Goal: Task Accomplishment & Management: Complete application form

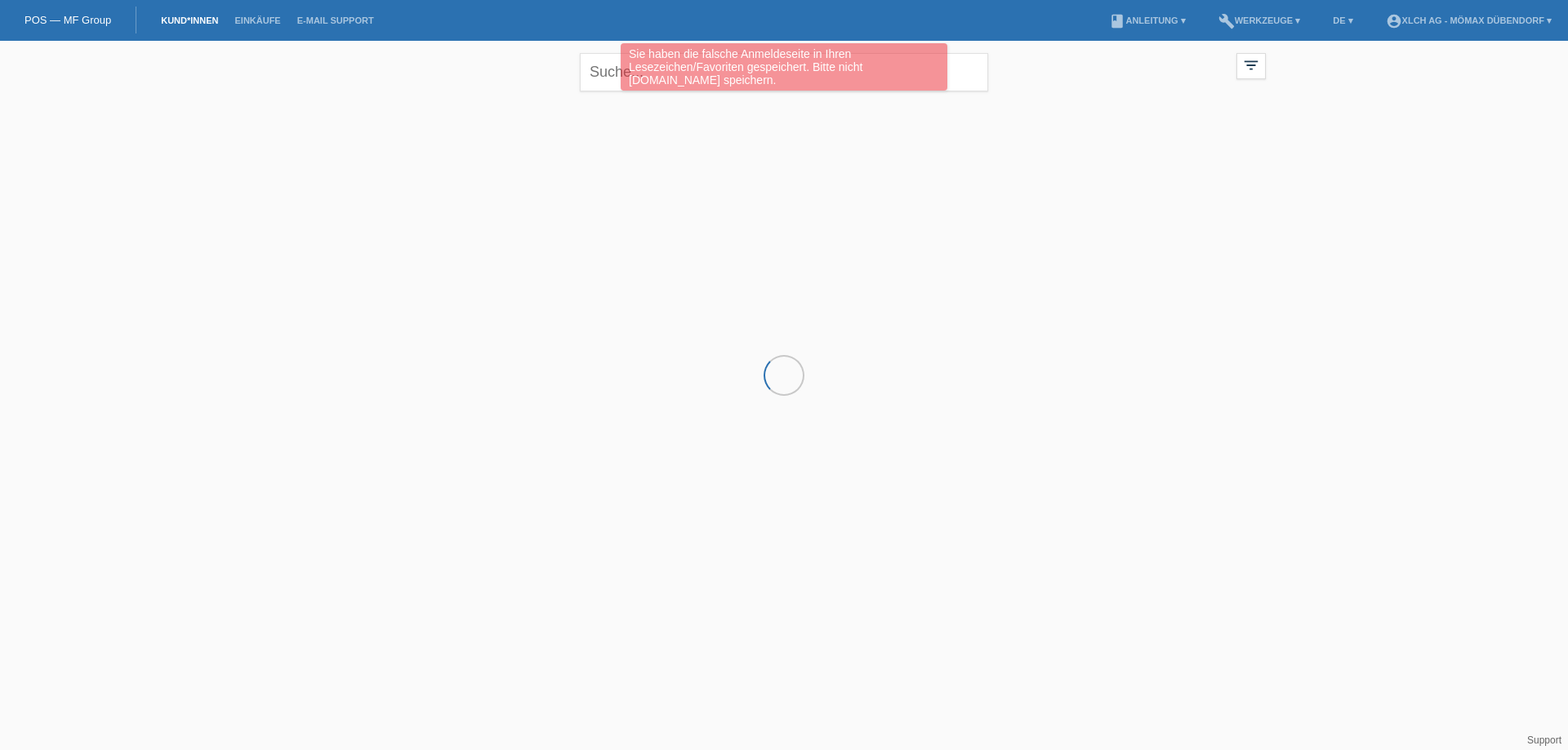
click at [609, 69] on div "Sie haben die falsche Anmeldeseite in Ihren Lesezeichen/Favoriten gespeichert. …" at bounding box center [784, 68] width 941 height 51
click at [640, 75] on div "Sie haben die falsche Anmeldeseite in Ihren Lesezeichen/Favoriten gespeichert. …" at bounding box center [784, 67] width 326 height 47
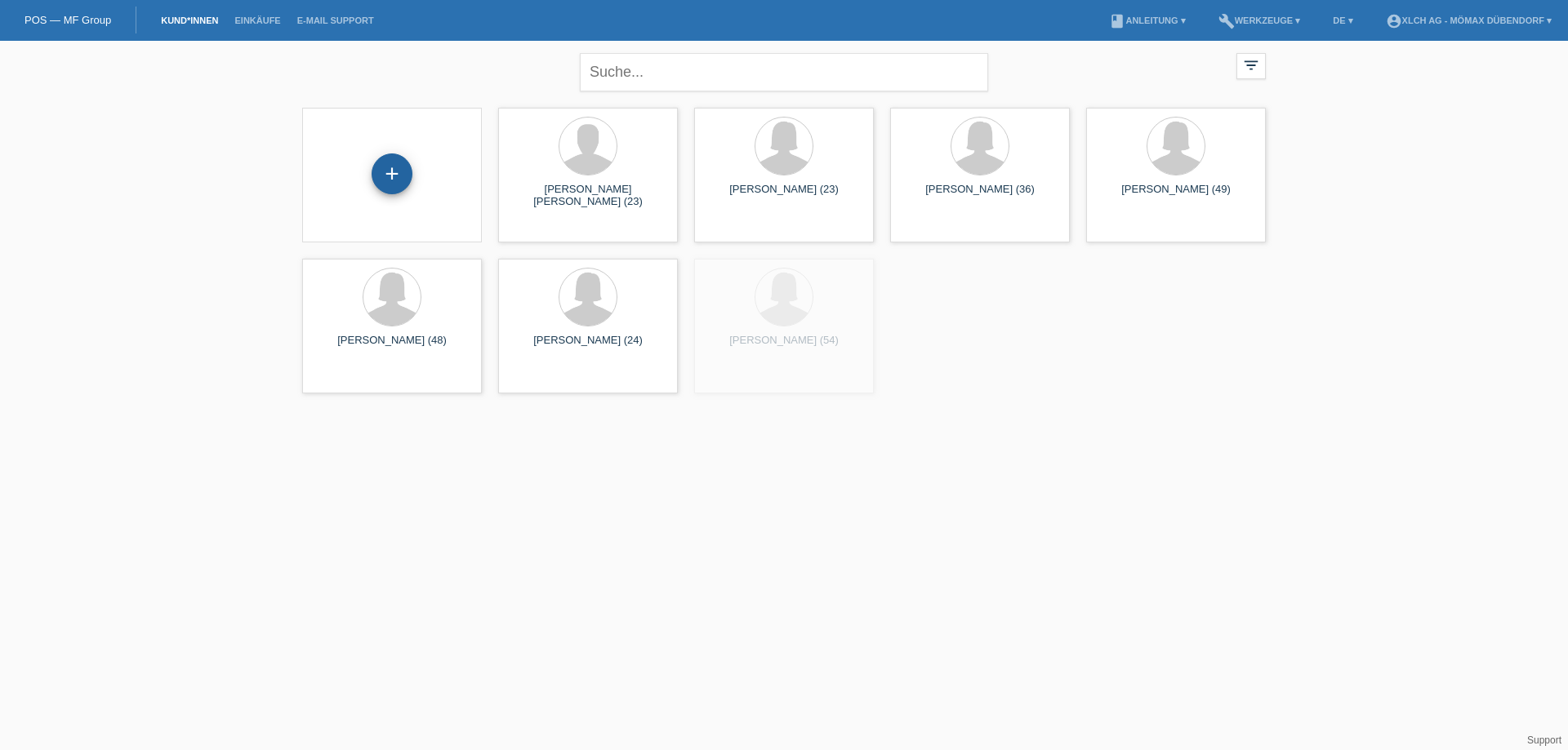
click at [390, 180] on div "+" at bounding box center [392, 173] width 41 height 41
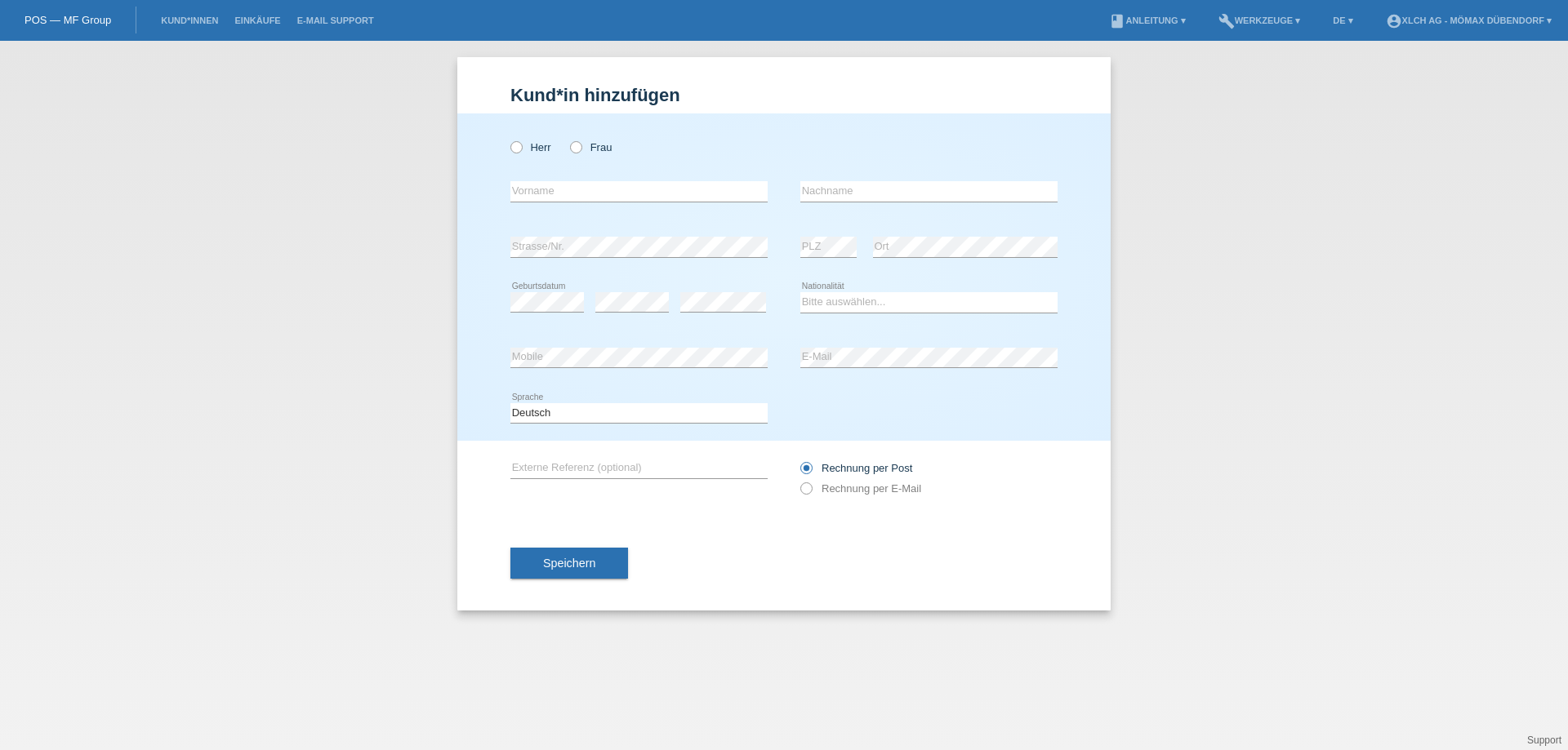
click at [510, 141] on div "Herr Frau error Vorname error" at bounding box center [784, 277] width 654 height 327
click at [537, 153] on label "Herr" at bounding box center [531, 147] width 41 height 12
click at [521, 152] on input "Herr" at bounding box center [516, 147] width 11 height 11
radio input "true"
click at [546, 190] on input "text" at bounding box center [639, 191] width 257 height 20
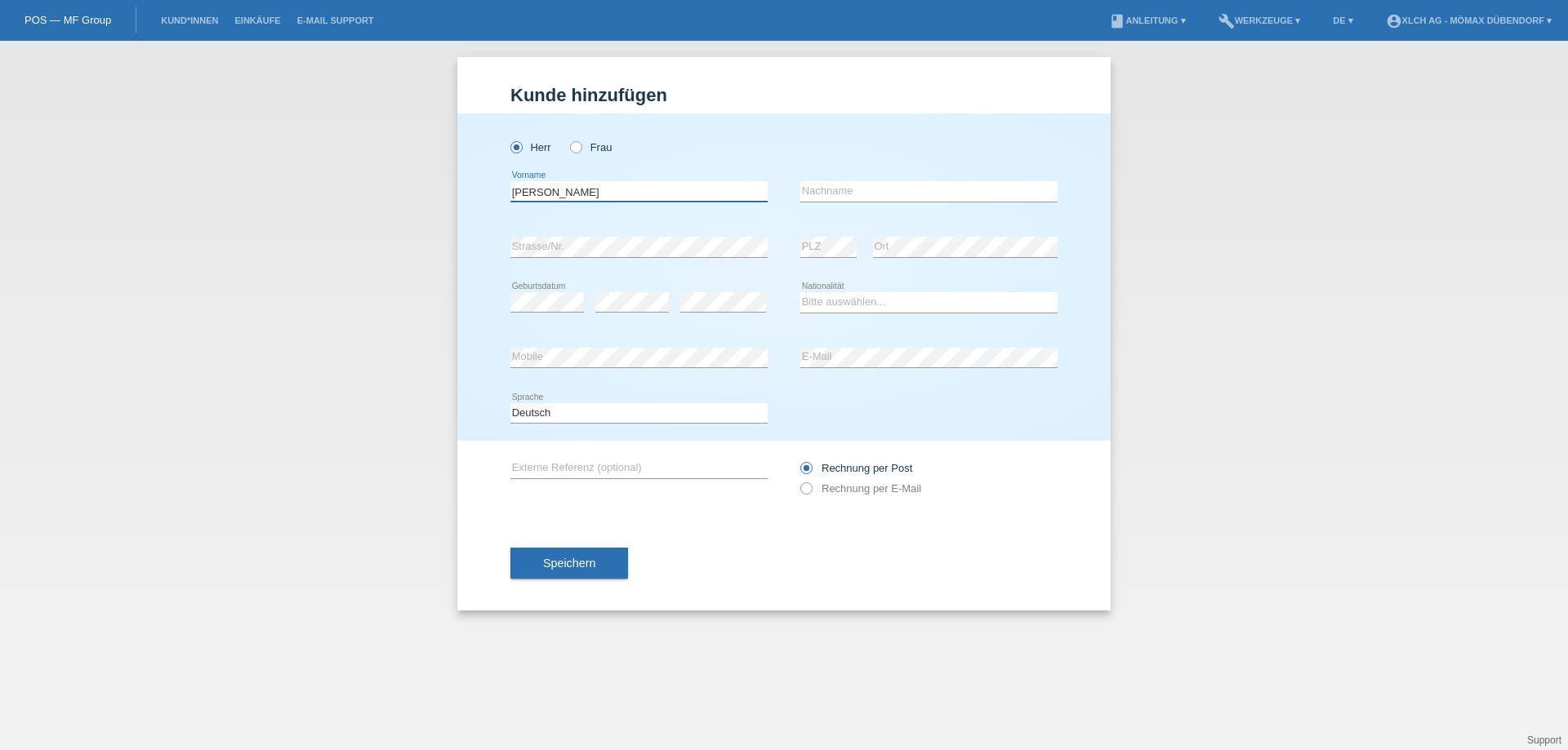
type input "[PERSON_NAME]"
click at [835, 303] on select "Bitte auswählen... [GEOGRAPHIC_DATA] [GEOGRAPHIC_DATA] [GEOGRAPHIC_DATA] [GEOGR…" at bounding box center [929, 303] width 257 height 20
select select "CH"
click at [800, 293] on select "Bitte auswählen... [GEOGRAPHIC_DATA] [GEOGRAPHIC_DATA] [GEOGRAPHIC_DATA] [GEOGR…" at bounding box center [929, 303] width 257 height 20
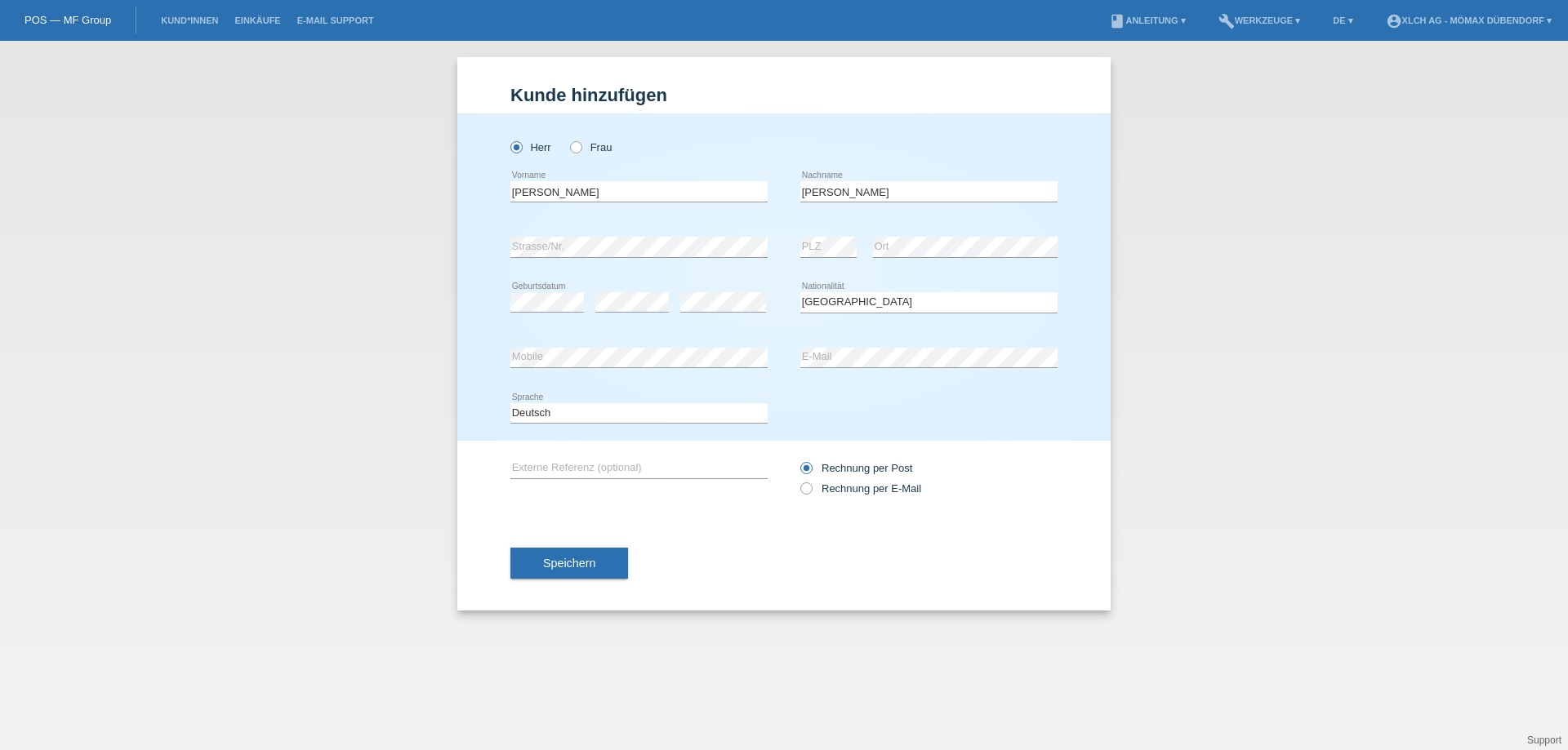
click at [842, 496] on div "Rechnung per Post Rechnung per E-Mail" at bounding box center [929, 478] width 257 height 41
click at [821, 488] on label "Rechnung per E-Mail" at bounding box center [861, 488] width 121 height 12
click at [811, 488] on input "Rechnung per E-Mail" at bounding box center [806, 493] width 11 height 20
radio input "true"
click at [566, 569] on span "Speichern" at bounding box center [569, 563] width 52 height 13
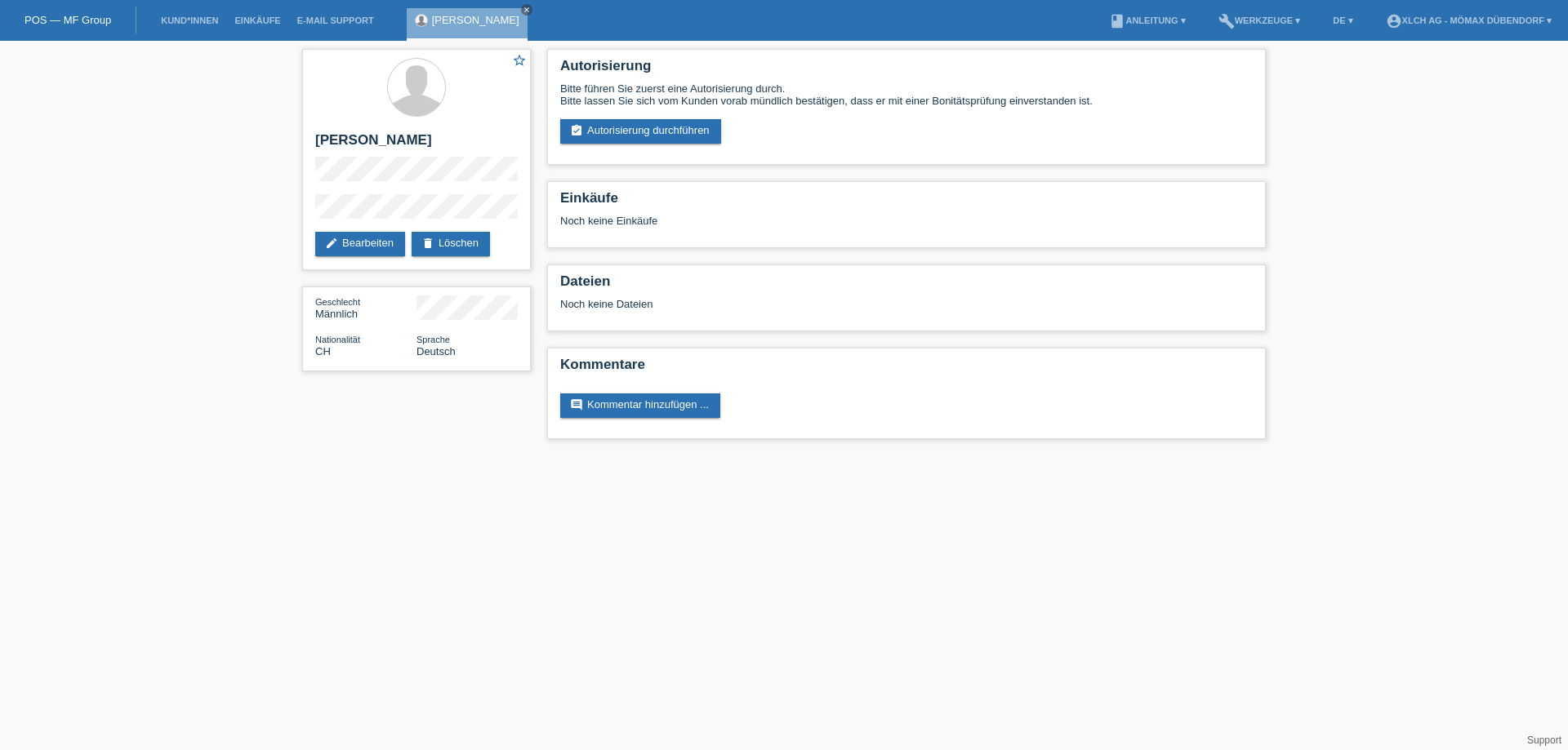
click at [619, 128] on link "assignment_turned_in Autorisierung durchführen" at bounding box center [641, 131] width 161 height 25
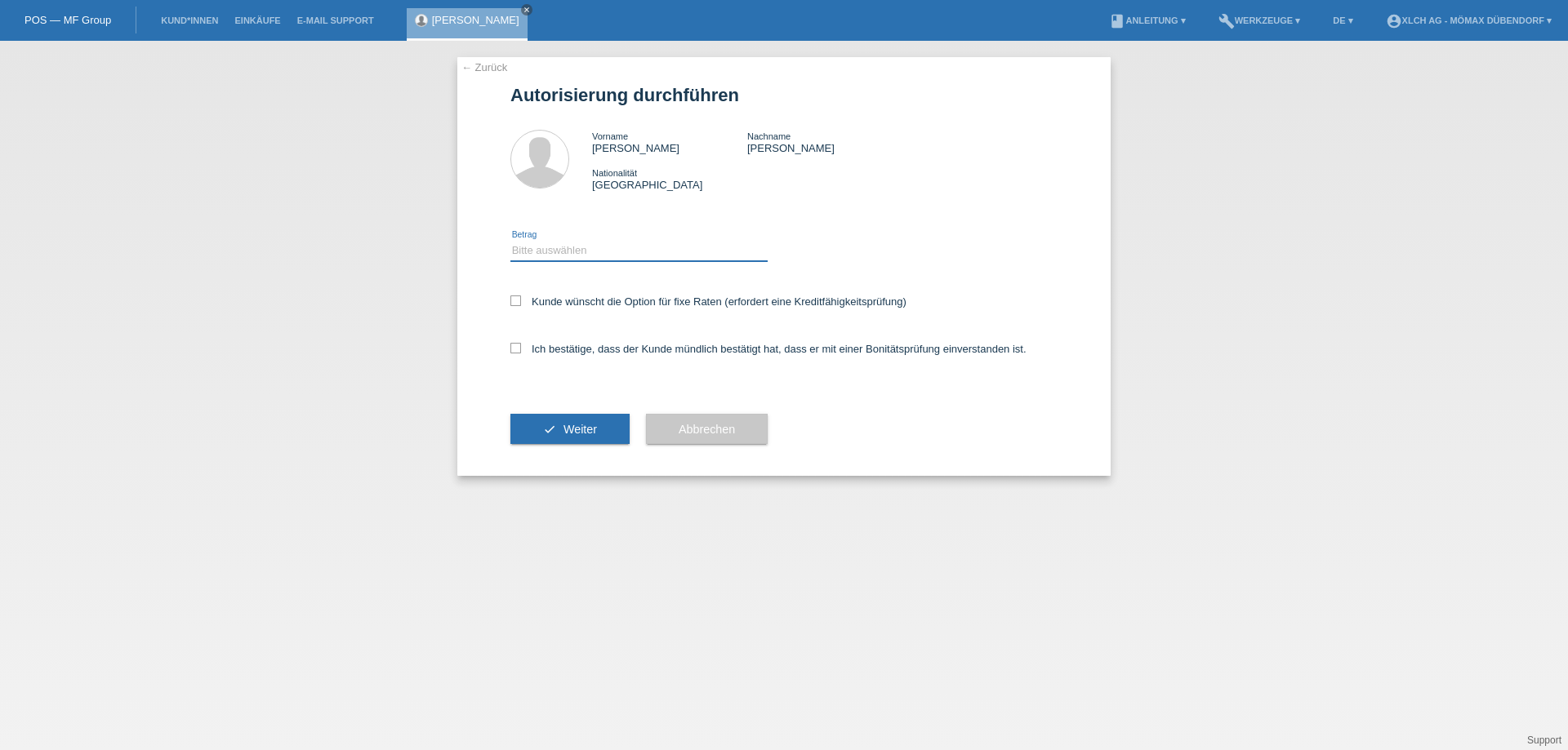
drag, startPoint x: 0, startPoint y: 0, endPoint x: 587, endPoint y: 260, distance: 642.0
click at [587, 260] on select "Bitte auswählen CHF 1.00 - CHF 499.00 CHF 500.00 - CHF 1'999.00 CHF 2'000.00 - …" at bounding box center [639, 251] width 257 height 20
click at [511, 241] on select "Bitte auswählen CHF 1.00 - CHF 499.00 CHF 500.00 - CHF 1'999.00 CHF 2'000.00 - …" at bounding box center [639, 251] width 257 height 20
click at [621, 255] on select "Bitte auswählen CHF 1.00 - CHF 499.00 CHF 500.00 - CHF 1'999.00 CHF 2'000.00 - …" at bounding box center [639, 251] width 257 height 20
select select "3"
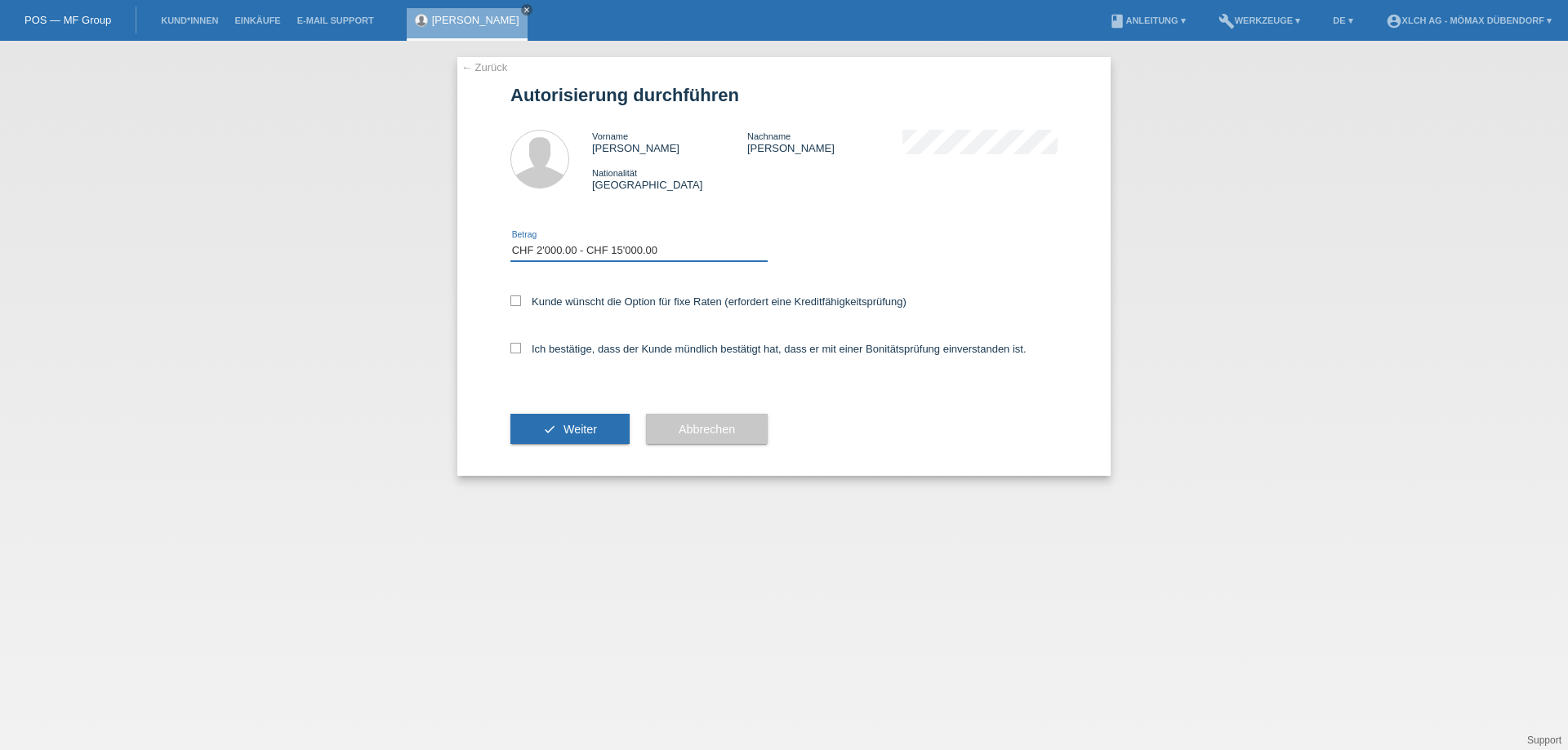
click at [511, 241] on select "Bitte auswählen CHF 1.00 - CHF 499.00 CHF 500.00 - CHF 1'999.00 CHF 2'000.00 - …" at bounding box center [639, 251] width 257 height 20
click at [568, 303] on label "Kunde wünscht die Option für fixe Raten (erfordert eine Kreditfähigkeitsprüfung)" at bounding box center [708, 301] width 397 height 12
click at [521, 303] on input "Kunde wünscht die Option für fixe Raten (erfordert eine Kreditfähigkeitsprüfung)" at bounding box center [516, 301] width 11 height 11
checkbox input "true"
click at [558, 347] on label "Ich bestätige, dass der Kunde mündlich bestätigt hat, dass er mit einer Bonität…" at bounding box center [769, 348] width 516 height 12
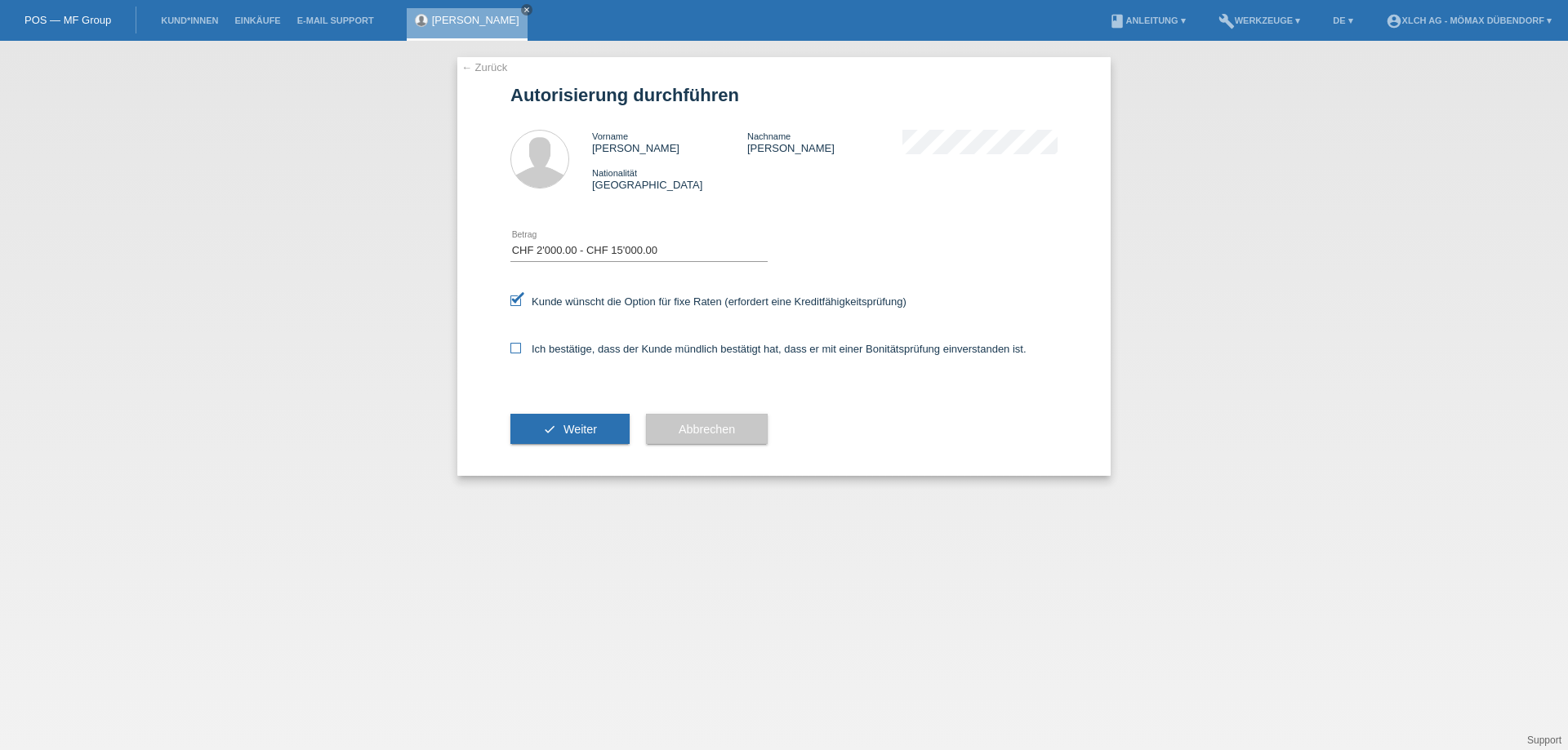
click at [521, 347] on input "Ich bestätige, dass der Kunde mündlich bestätigt hat, dass er mit einer Bonität…" at bounding box center [516, 348] width 11 height 11
checkbox input "true"
click at [561, 418] on button "check Weiter" at bounding box center [570, 429] width 119 height 31
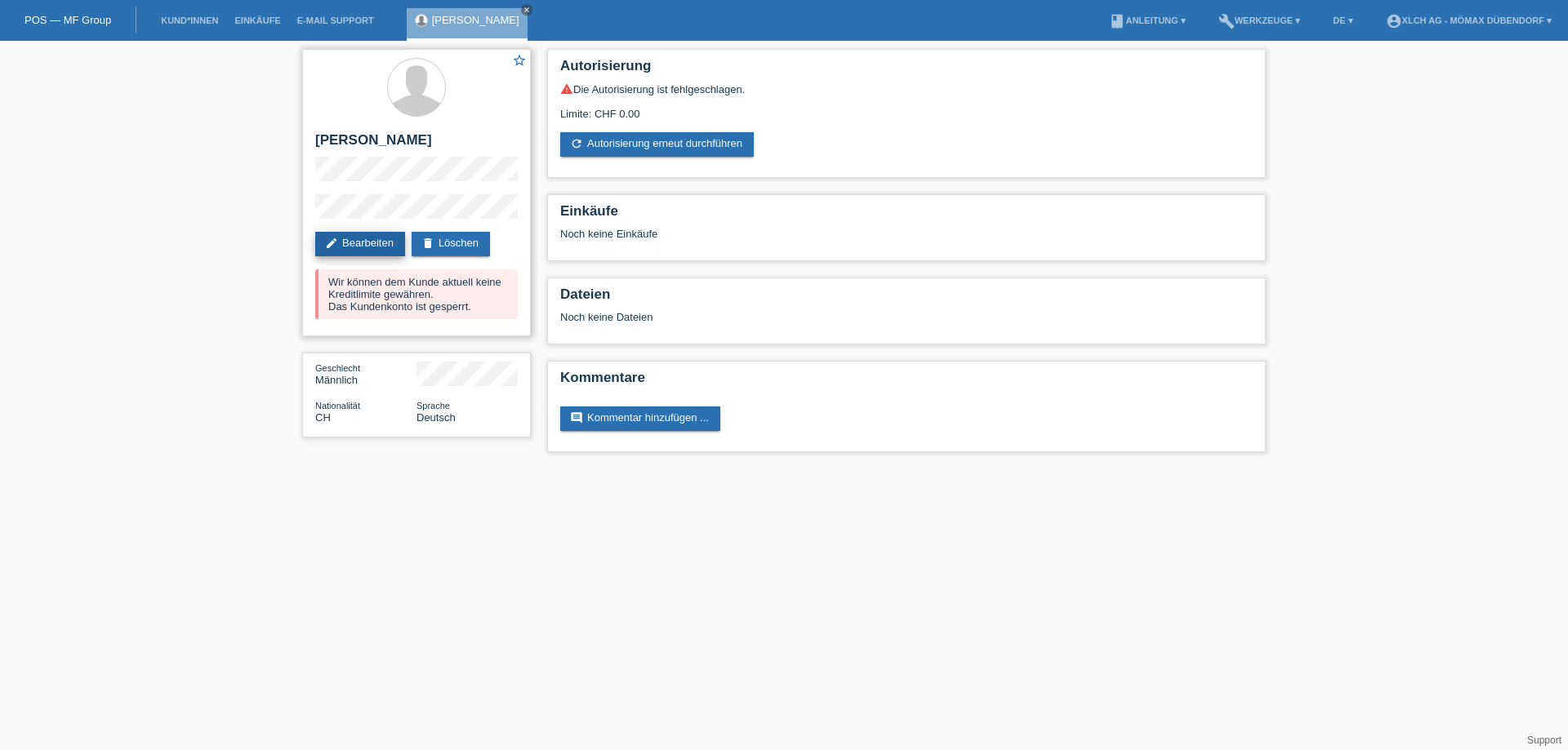
click at [373, 241] on link "edit Bearbeiten" at bounding box center [360, 243] width 90 height 25
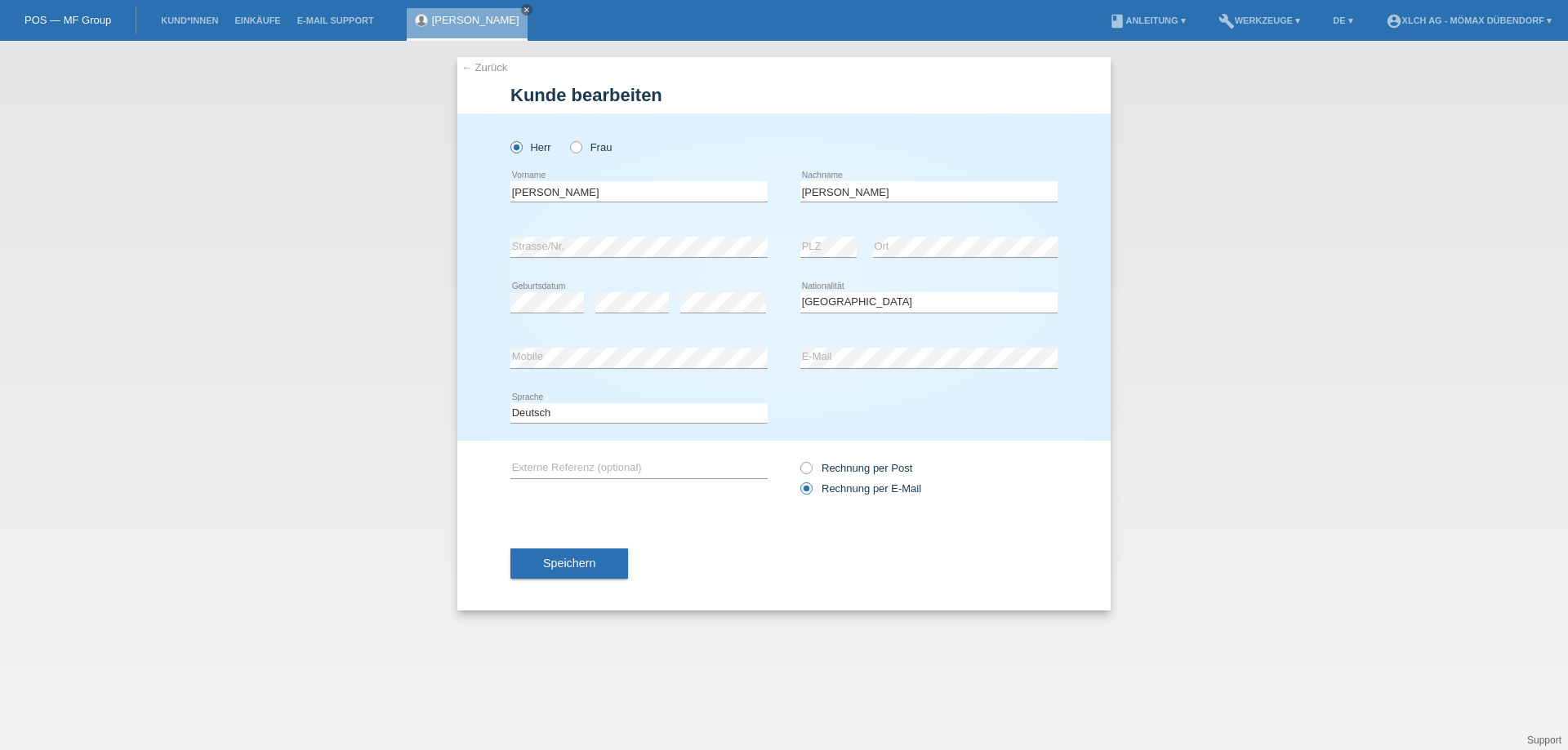
select select "CH"
click at [575, 200] on input "[PERSON_NAME]" at bounding box center [639, 191] width 257 height 20
click at [568, 139] on icon at bounding box center [568, 139] width 0 height 0
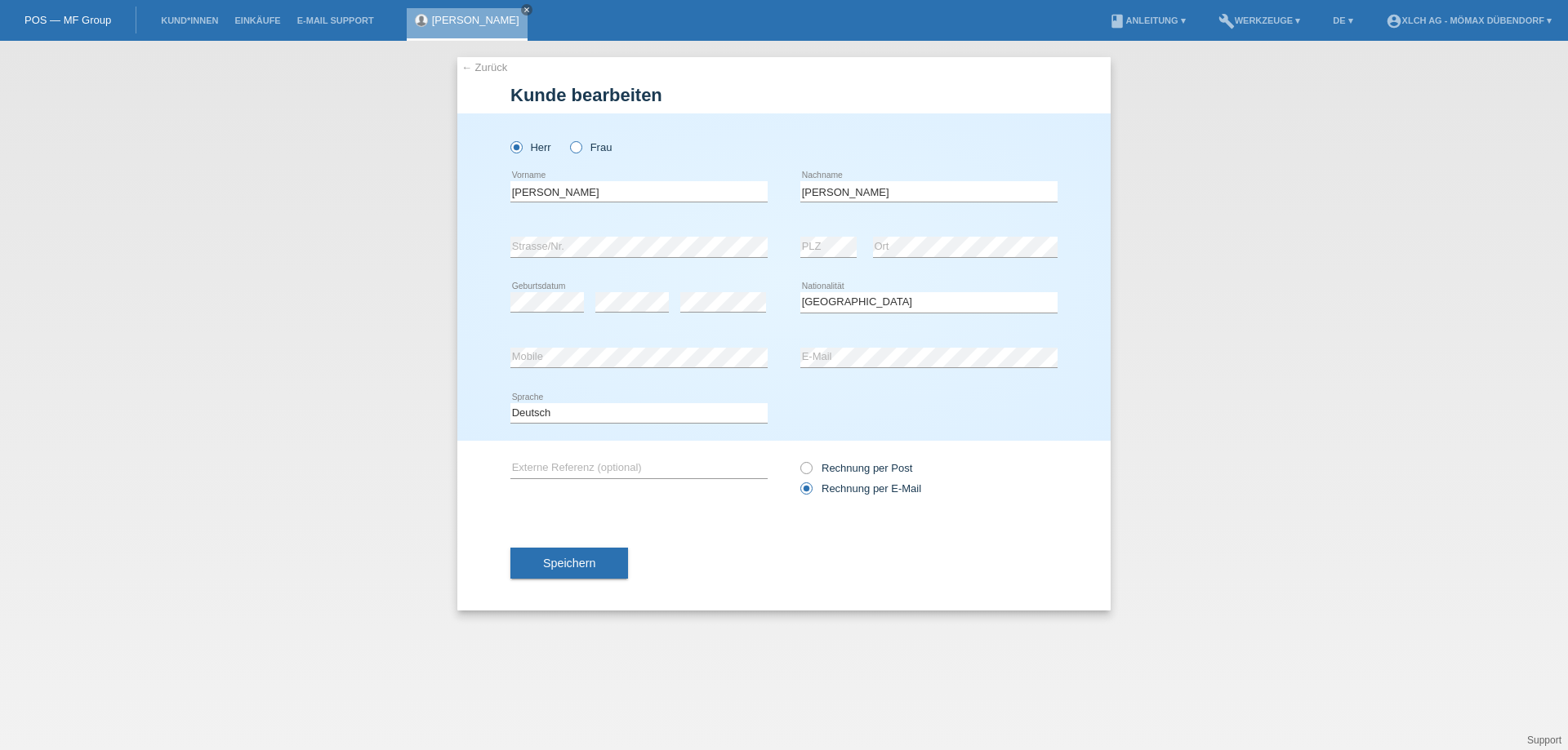
click at [581, 145] on input "Frau" at bounding box center [575, 147] width 11 height 11
radio input "true"
click at [574, 187] on input "Gianluca" at bounding box center [639, 191] width 257 height 20
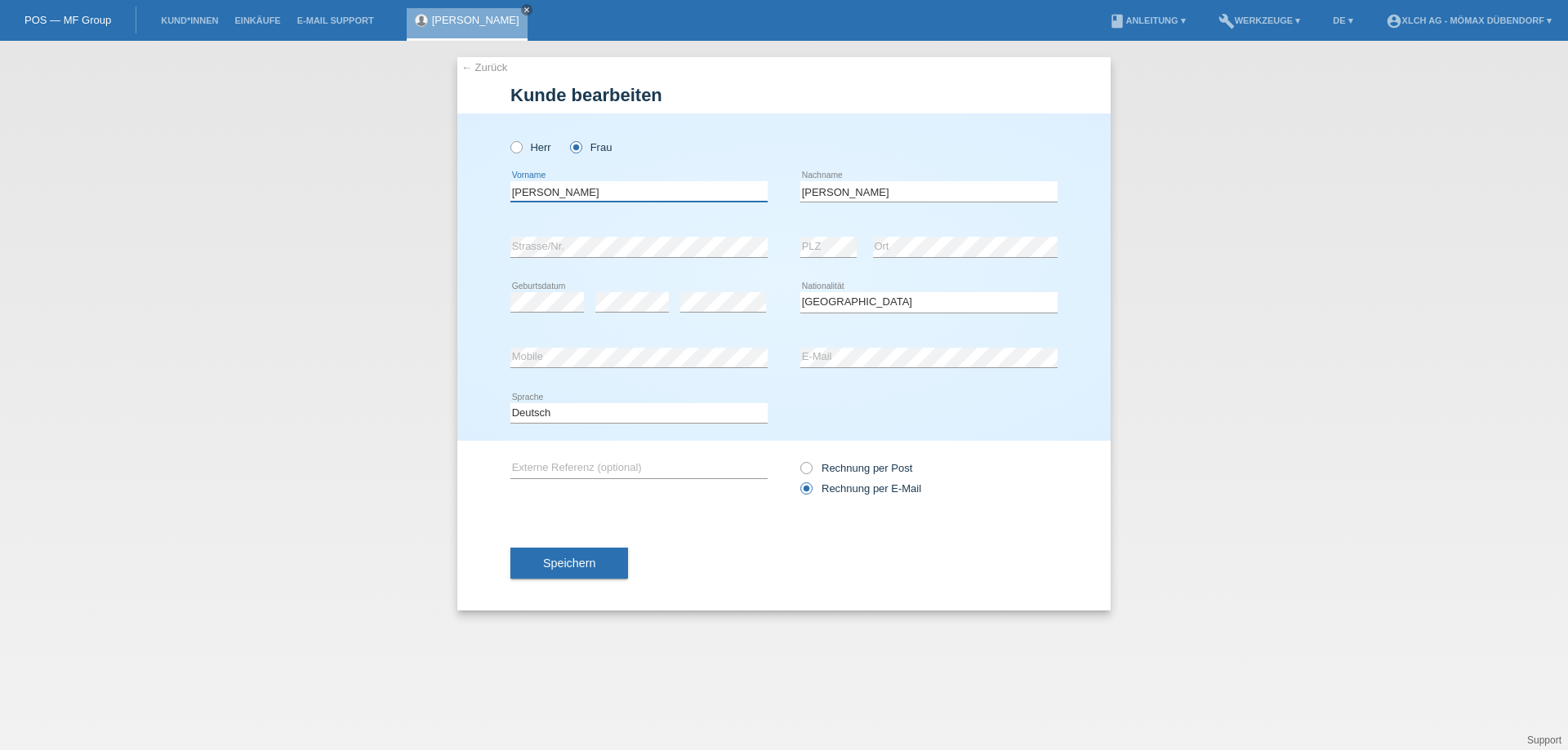
click at [574, 187] on input "Gianluca" at bounding box center [639, 191] width 257 height 20
type input "c"
type input "Concetta"
type input "[PERSON_NAME]"
click at [639, 256] on div "error Strasse/Nr." at bounding box center [639, 247] width 257 height 21
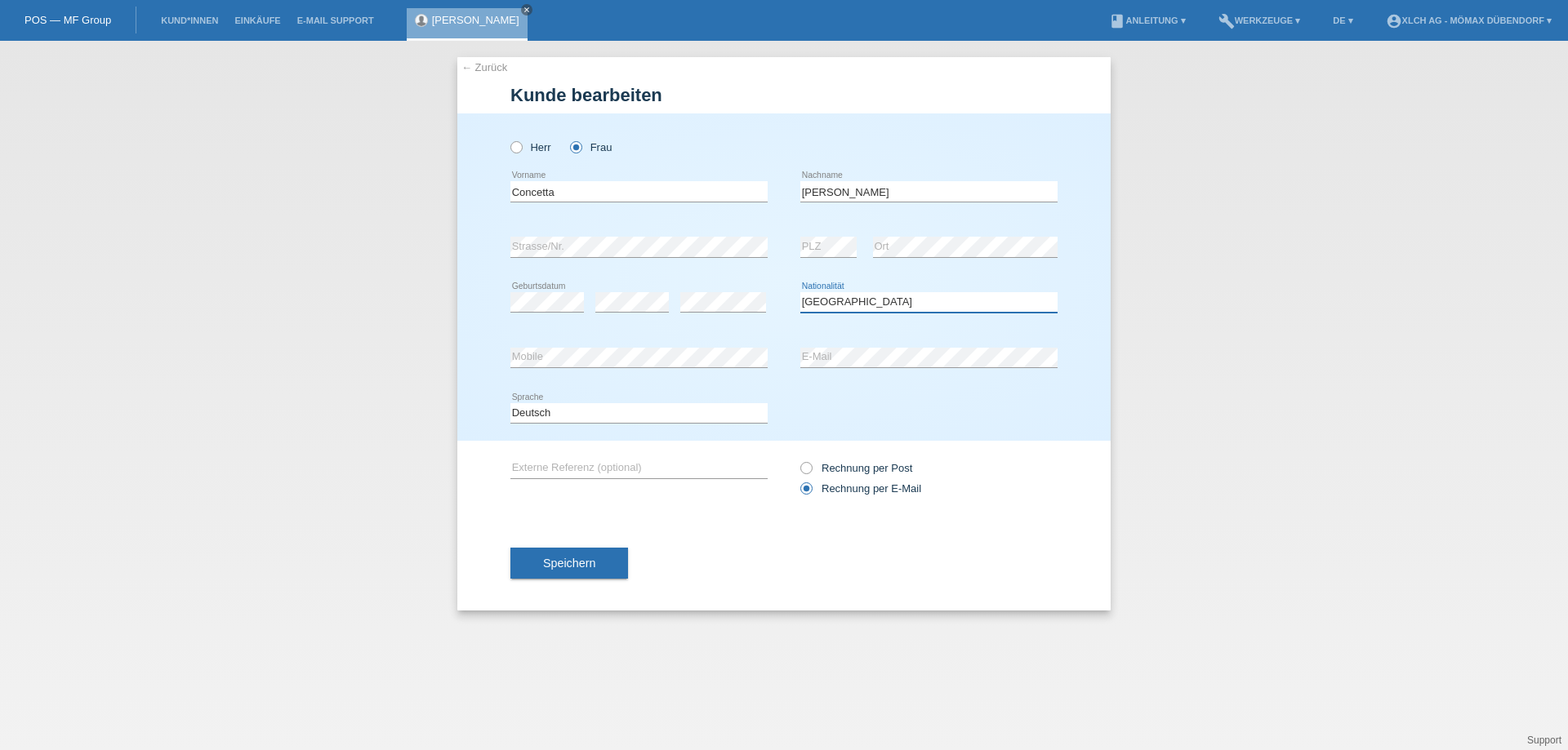
click at [828, 306] on select "Bitte auswählen... Schweiz Deutschland Liechtenstein Österreich ------------ Af…" at bounding box center [929, 303] width 257 height 20
select select "IT"
click at [800, 293] on select "Bitte auswählen... Schweiz Deutschland Liechtenstein Österreich ------------ Af…" at bounding box center [929, 303] width 257 height 20
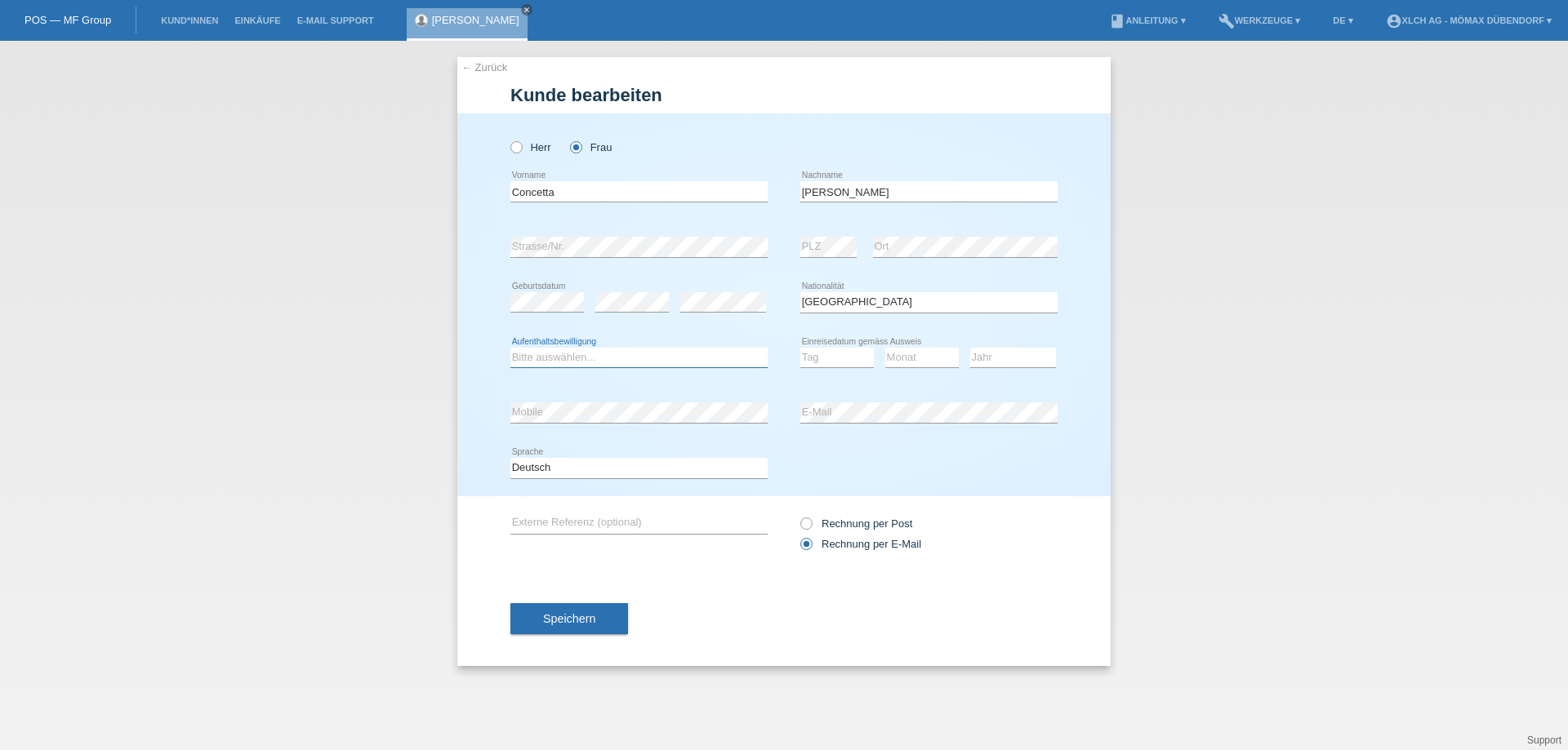
click at [588, 363] on select "Bitte auswählen... C B B - Flüchtlingsstatus Andere" at bounding box center [639, 358] width 257 height 20
select select "B"
click at [511, 348] on select "Bitte auswählen... C B B - Flüchtlingsstatus Andere" at bounding box center [639, 358] width 257 height 20
click at [836, 357] on select "Tag 01 02 03 04 05 06 07 08 09 10 11" at bounding box center [837, 358] width 74 height 20
click at [934, 315] on div "Bitte auswählen... Schweiz Deutschland Liechtenstein Österreich ------------ Af…" at bounding box center [929, 303] width 257 height 56
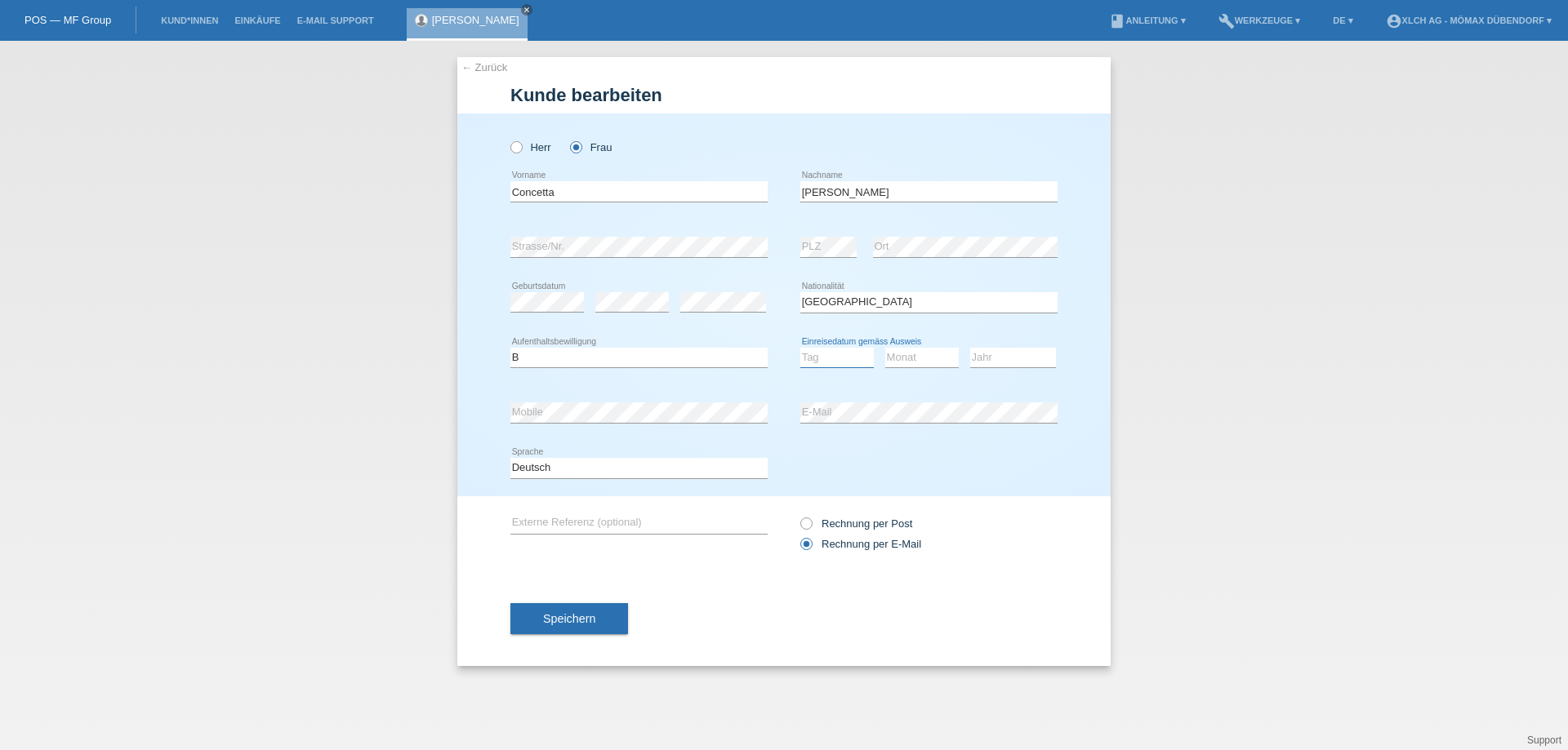
click at [830, 356] on select "Tag 01 02 03 04 05 06 07 08 09 10 11" at bounding box center [837, 358] width 74 height 20
click at [943, 365] on select "Monat 01 02 03 04 05 06 07 08 09 10 11" at bounding box center [922, 358] width 74 height 20
select select "06"
click at [885, 348] on select "Monat 01 02 03 04 05 06 07 08 09 10 11" at bounding box center [922, 358] width 74 height 20
click at [1013, 354] on select "Jahr 2025 2024 2023 2022 2021 2020 2019 2018 2017 2016 2015 2014 2013 2012 2011…" at bounding box center [1014, 358] width 86 height 20
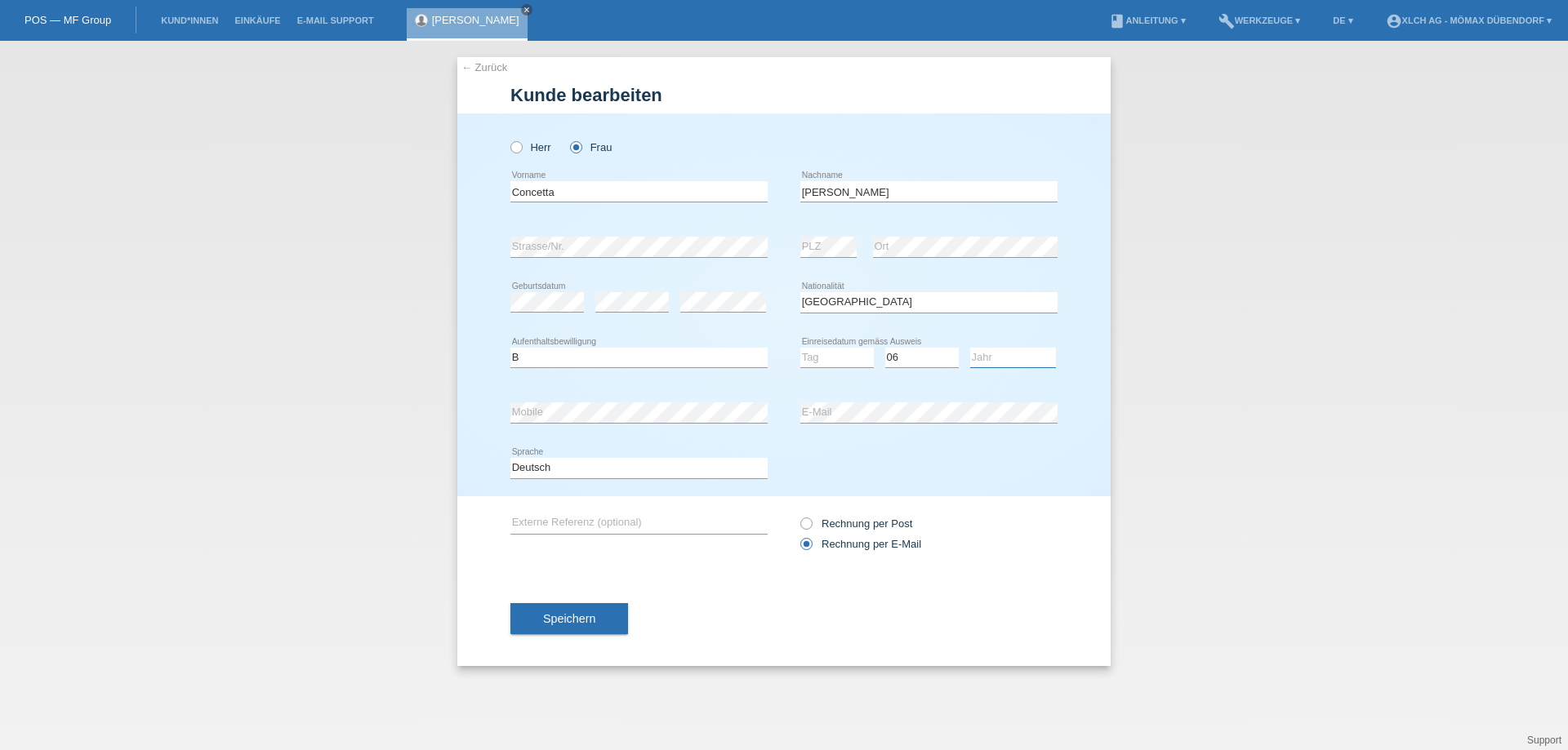
select select "2008"
click at [971, 348] on select "Jahr 2025 2024 2023 2022 2021 2020 2019 2018 2017 2016 2015 2014 2013 2012 2011…" at bounding box center [1014, 358] width 86 height 20
click at [848, 357] on select "Tag 01 02 03 04 05 06 07 08 09 10 11" at bounding box center [837, 358] width 74 height 20
select select "02"
click at [800, 348] on select "Tag 01 02 03 04 05 06 07 08 09 10 11" at bounding box center [837, 358] width 74 height 20
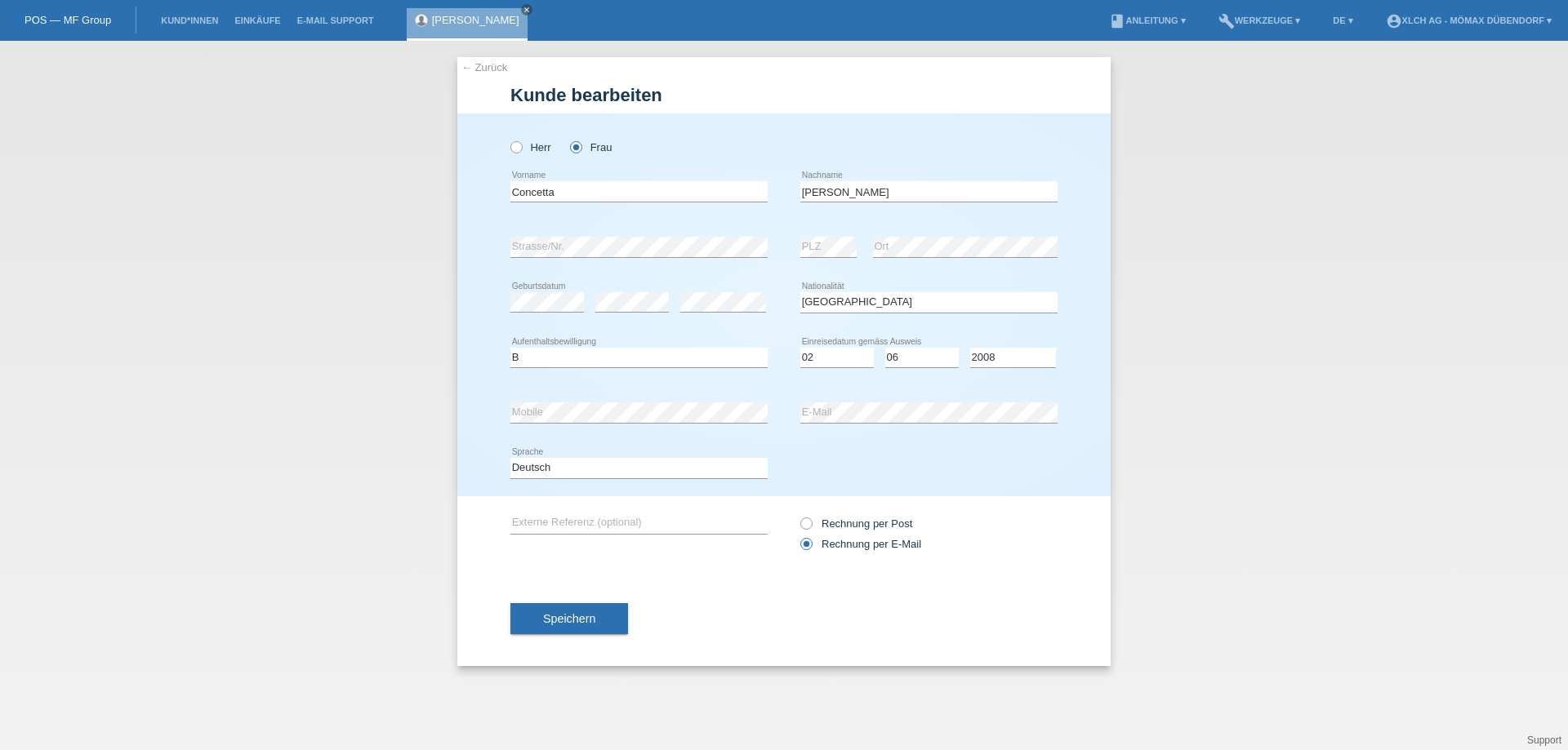
click at [639, 423] on icon at bounding box center [639, 423] width 257 height 1
click at [956, 407] on div "error E-Mail" at bounding box center [929, 413] width 257 height 56
click at [585, 622] on span "Speichern" at bounding box center [569, 619] width 52 height 13
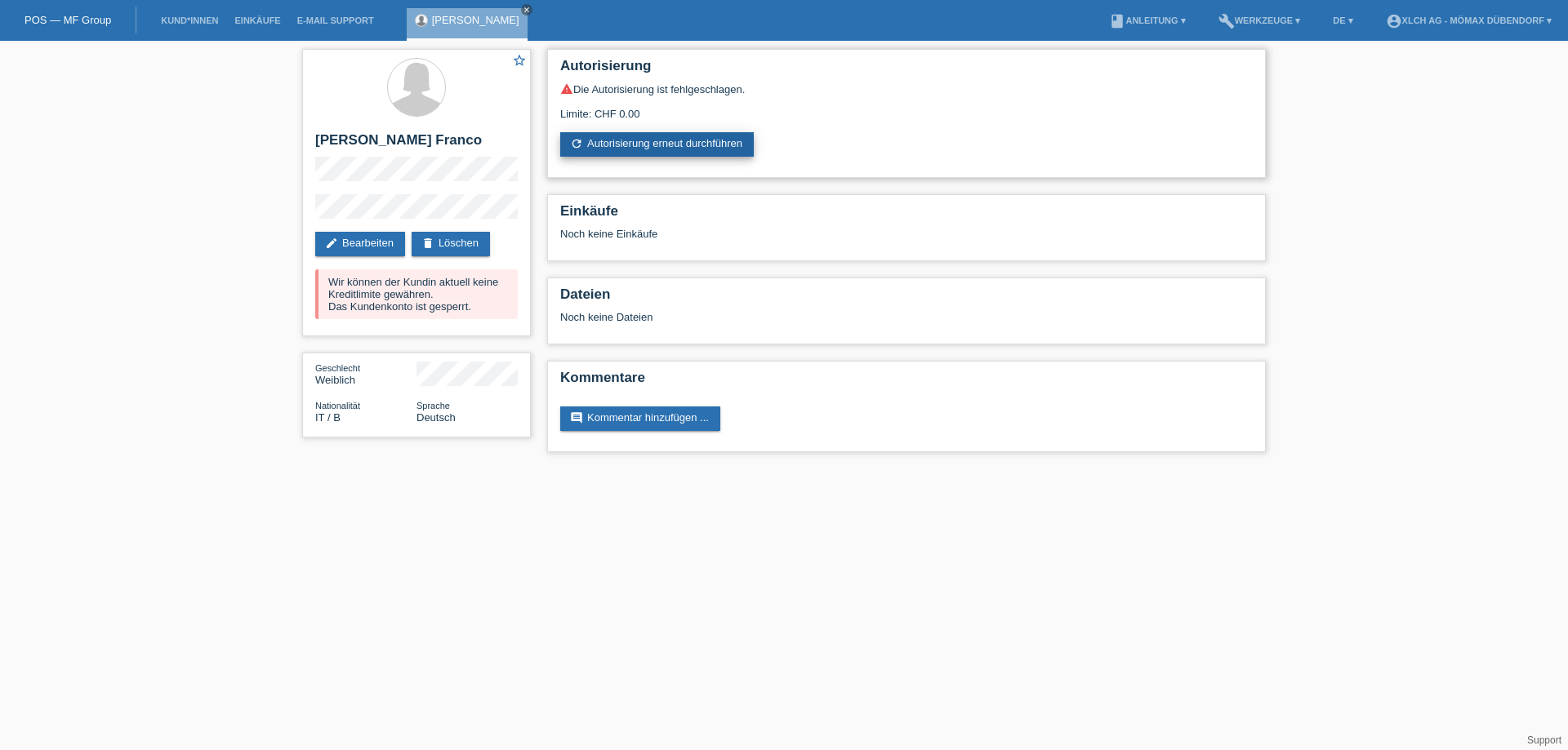
click at [636, 136] on link "refresh Autorisierung erneut durchführen" at bounding box center [657, 144] width 193 height 25
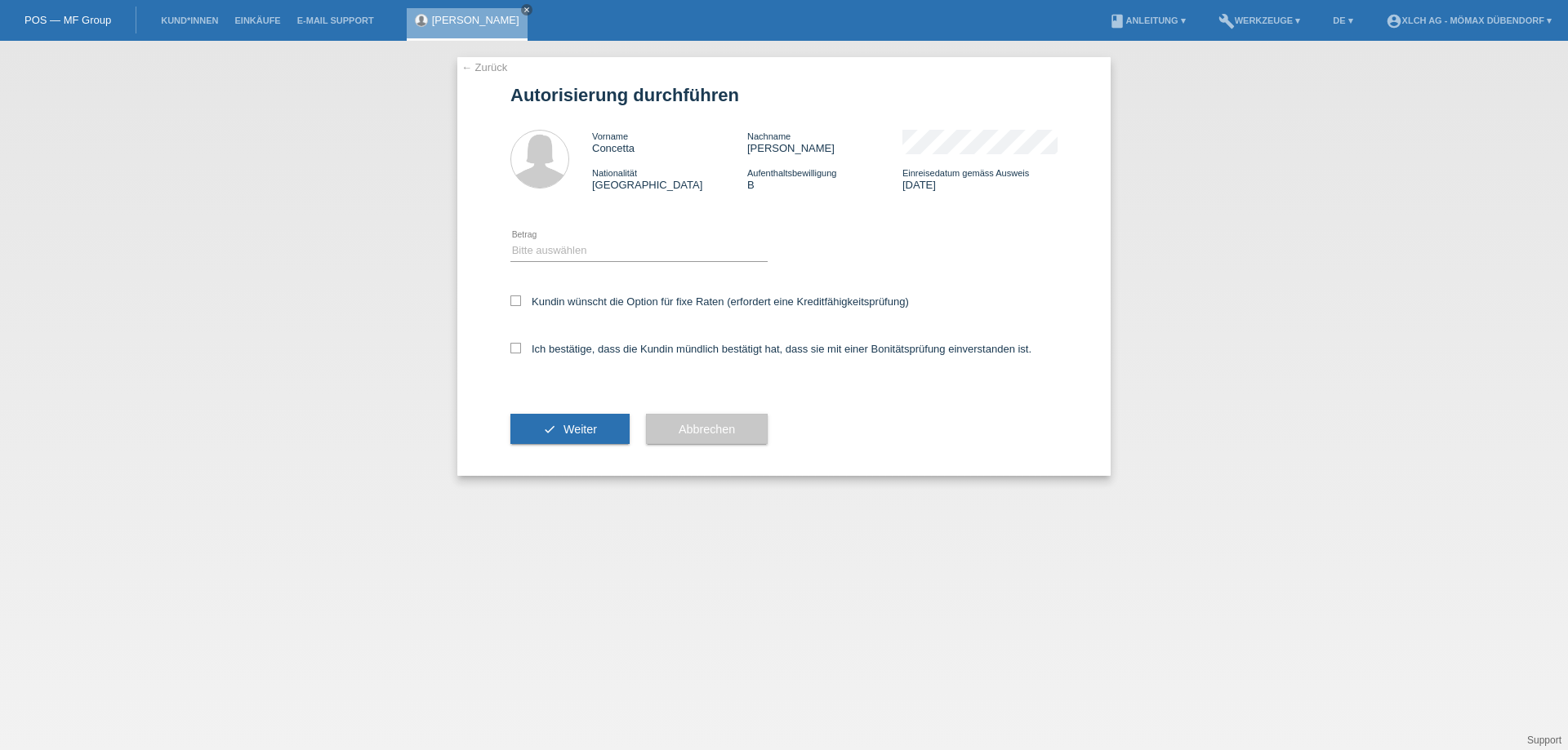
select select "3"
click at [511, 241] on select "Bitte auswählen CHF 1.00 - CHF 499.00 CHF 500.00 - CHF 1'999.00 CHF 2'000.00 - …" at bounding box center [639, 251] width 257 height 20
click at [593, 297] on label "Kundin wünscht die Option für fixe Raten (erfordert eine Kreditfähigkeitsprüfun…" at bounding box center [709, 301] width 398 height 12
click at [521, 297] on input "Kundin wünscht die Option für fixe Raten (erfordert eine Kreditfähigkeitsprüfun…" at bounding box center [516, 301] width 11 height 11
checkbox input "true"
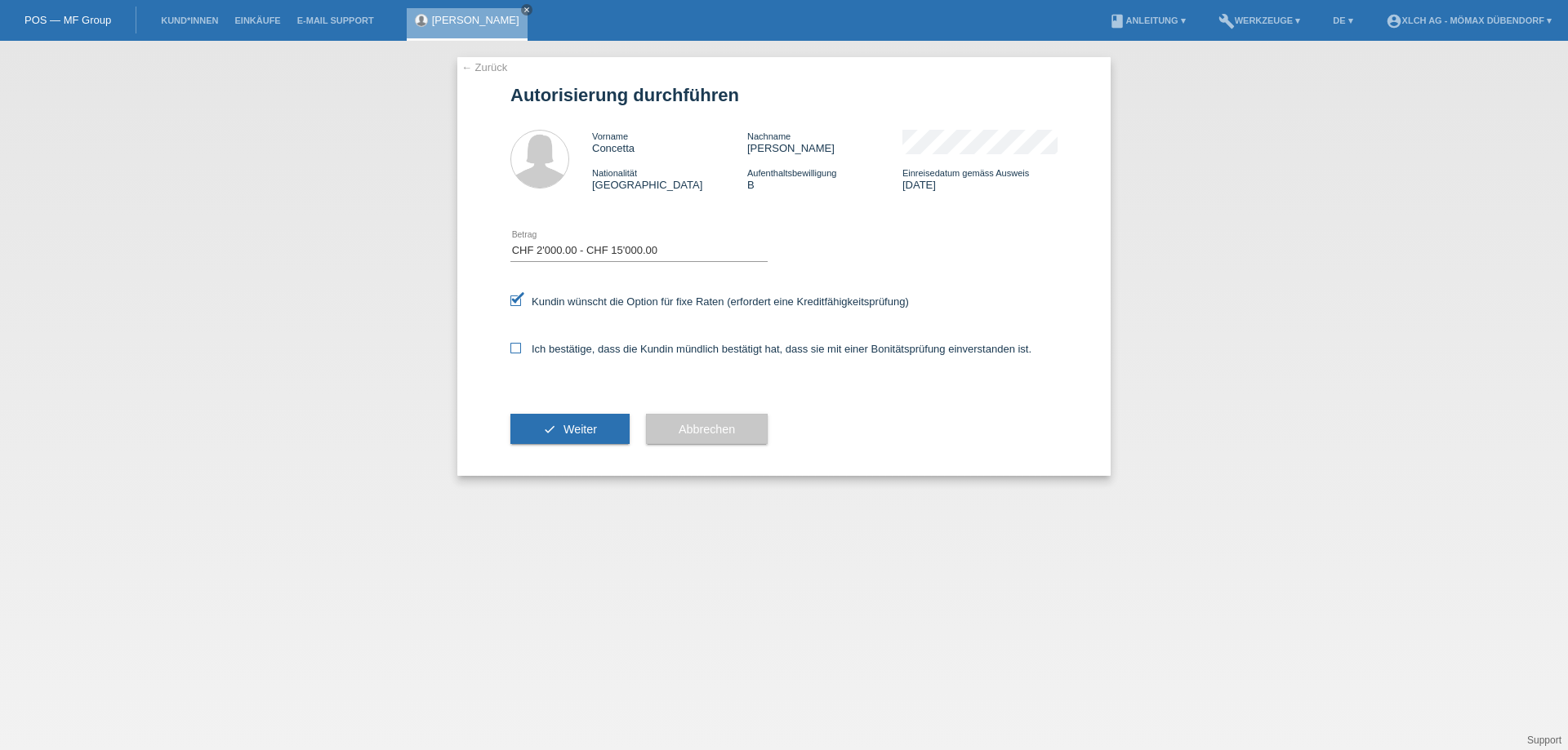
click at [576, 354] on label "Ich bestätige, dass die Kundin mündlich bestätigt hat, dass sie mit einer Bonit…" at bounding box center [771, 348] width 521 height 12
click at [521, 354] on input "Ich bestätige, dass die Kundin mündlich bestätigt hat, dass sie mit einer Bonit…" at bounding box center [516, 348] width 11 height 11
checkbox input "true"
click at [552, 428] on icon "check" at bounding box center [550, 429] width 13 height 13
